Goal: Transaction & Acquisition: Download file/media

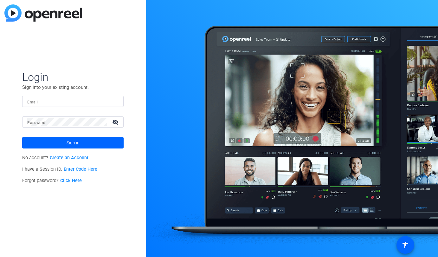
click at [68, 103] on input "Email" at bounding box center [72, 102] width 91 height 8
type input "[PERSON_NAME][EMAIL_ADDRESS][PERSON_NAME][PERSON_NAME][DOMAIN_NAME]"
click at [22, 137] on button "Sign in" at bounding box center [72, 142] width 101 height 11
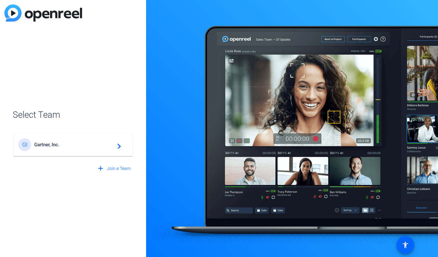
click at [71, 144] on span "Gartner, Inc." at bounding box center [73, 145] width 79 height 6
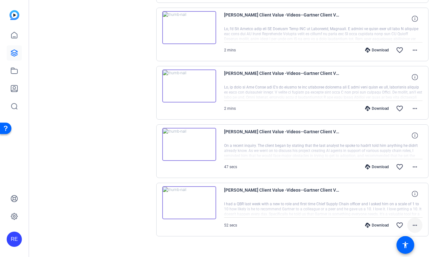
click at [407, 225] on span at bounding box center [414, 224] width 15 height 15
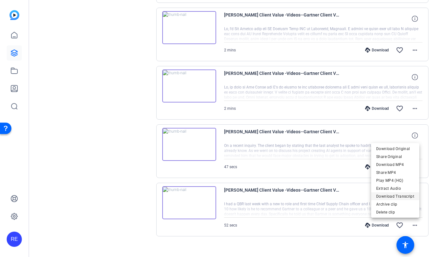
click at [391, 195] on span "Download Transcript" at bounding box center [395, 196] width 38 height 8
